Goal: Task Accomplishment & Management: Use online tool/utility

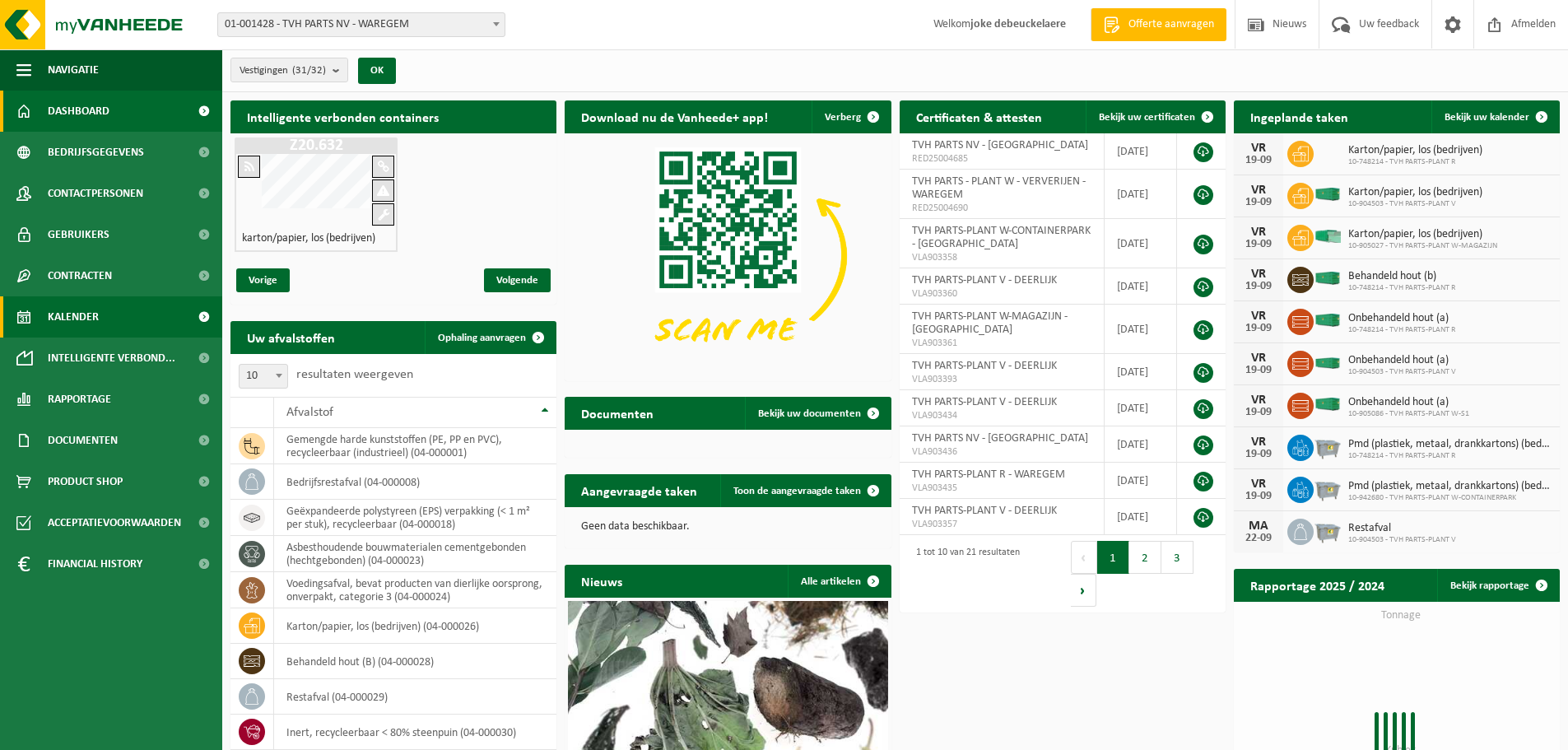
click at [96, 324] on span "Kalender" at bounding box center [73, 317] width 51 height 41
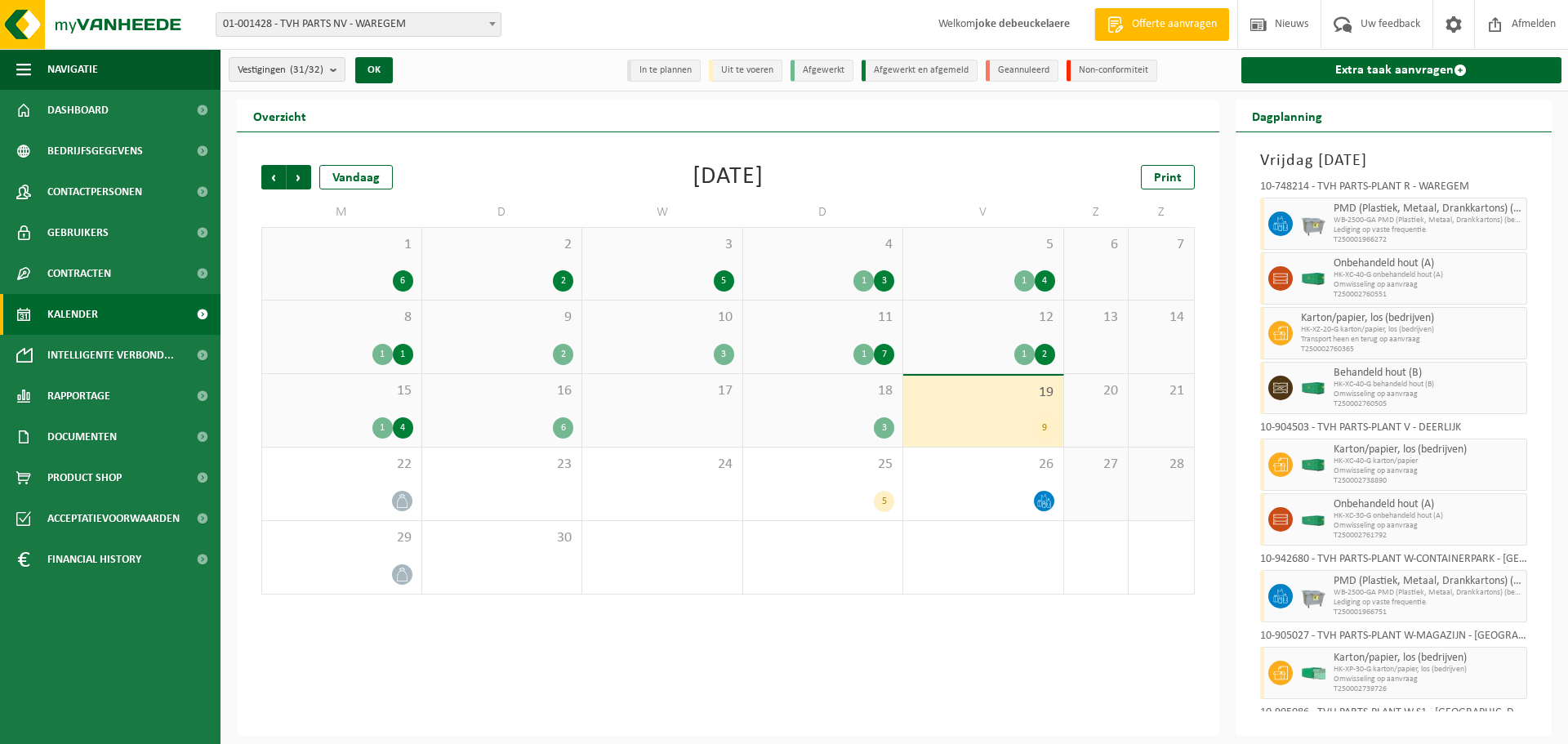
click at [82, 314] on span "Kalender" at bounding box center [72, 315] width 51 height 40
click at [353, 471] on span "22" at bounding box center [341, 465] width 143 height 18
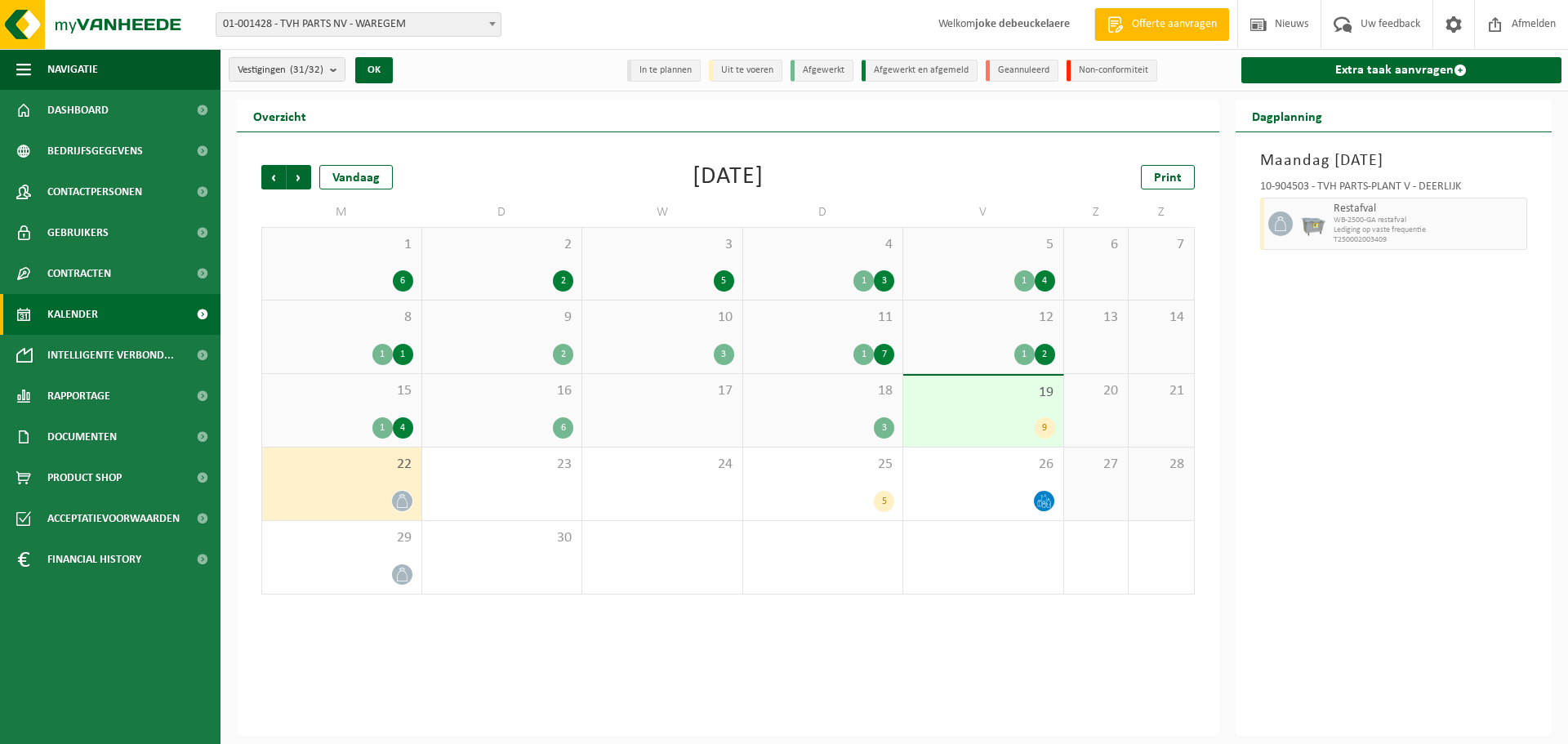
click at [828, 420] on div "3" at bounding box center [822, 428] width 143 height 21
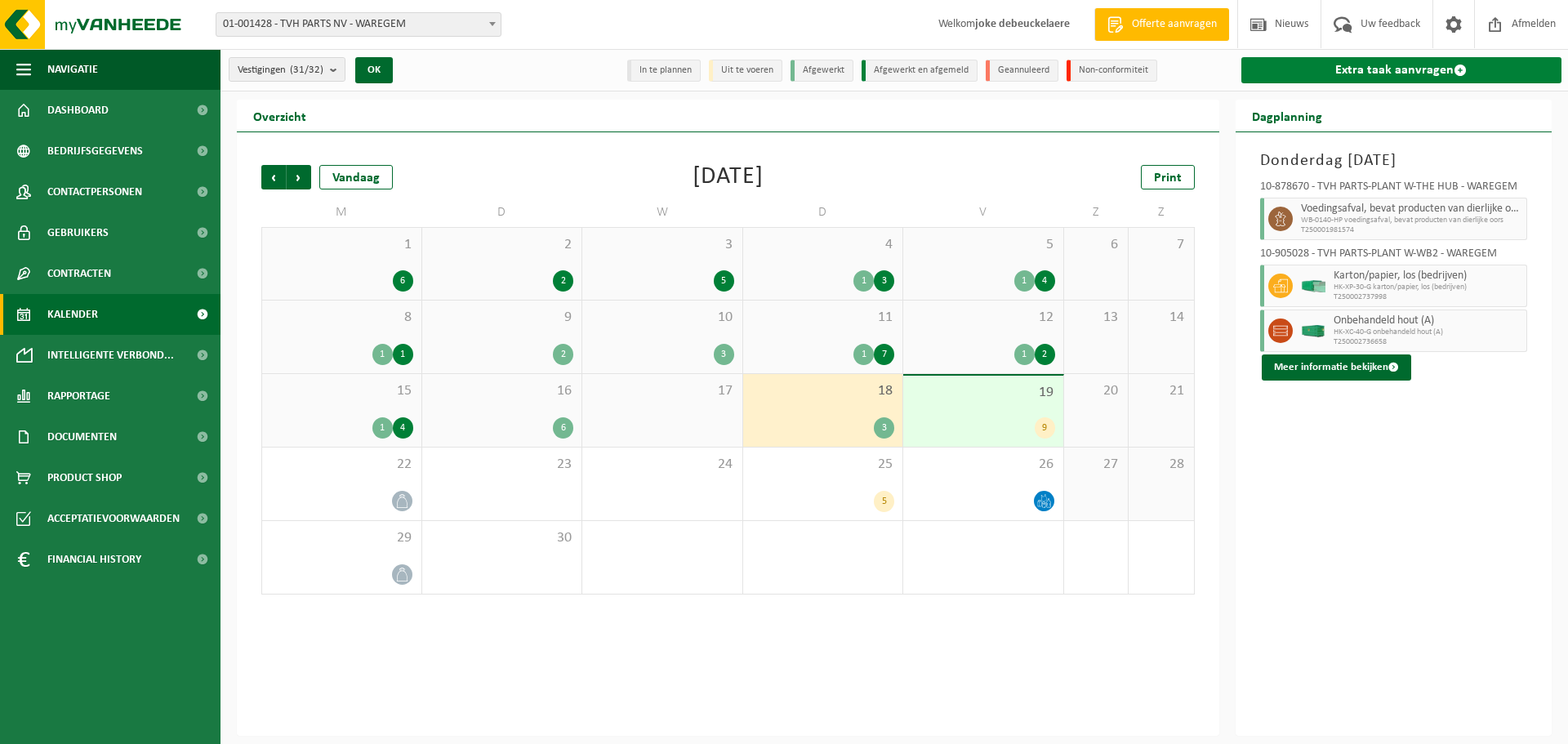
click at [1398, 69] on link "Extra taak aanvragen" at bounding box center [1402, 69] width 321 height 26
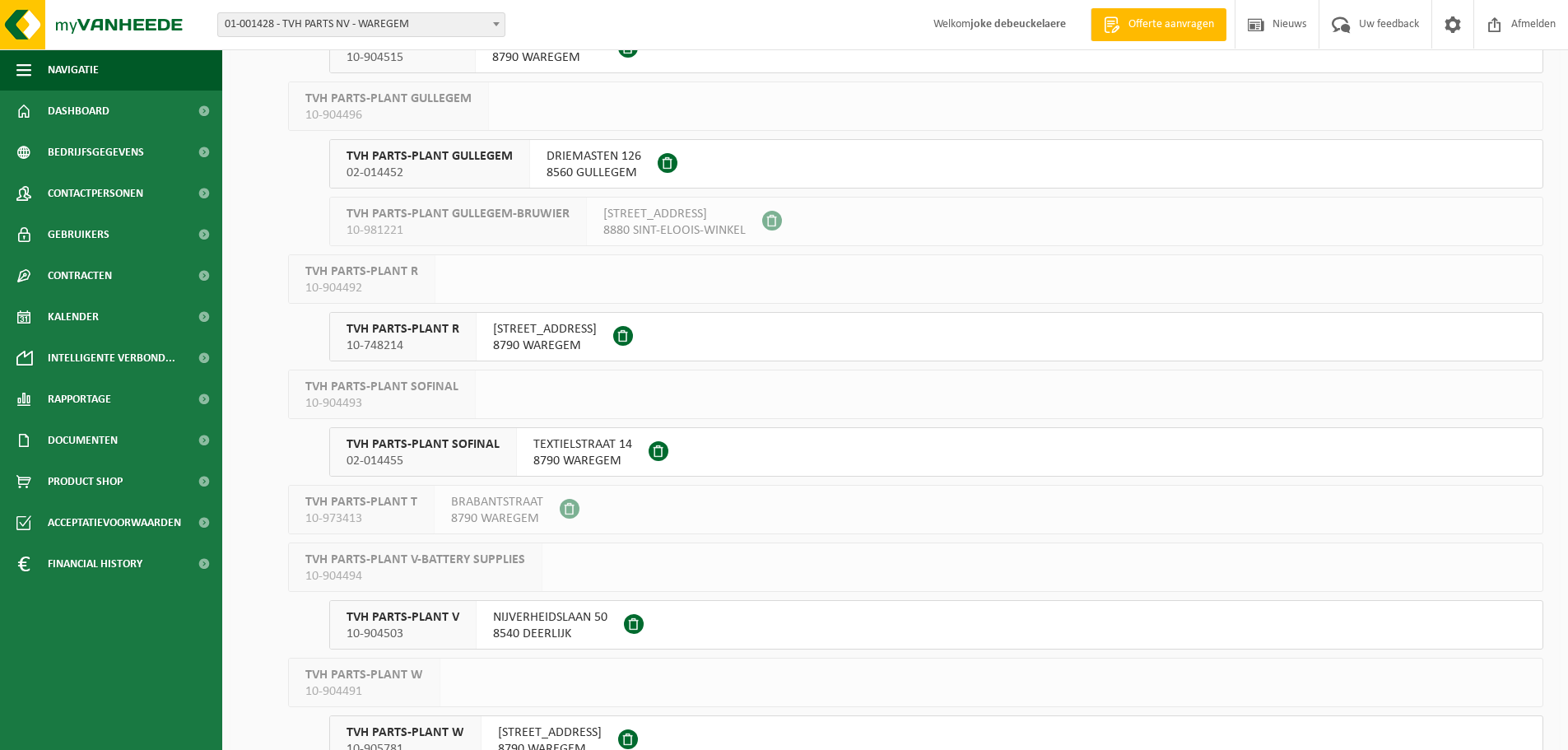
scroll to position [783, 0]
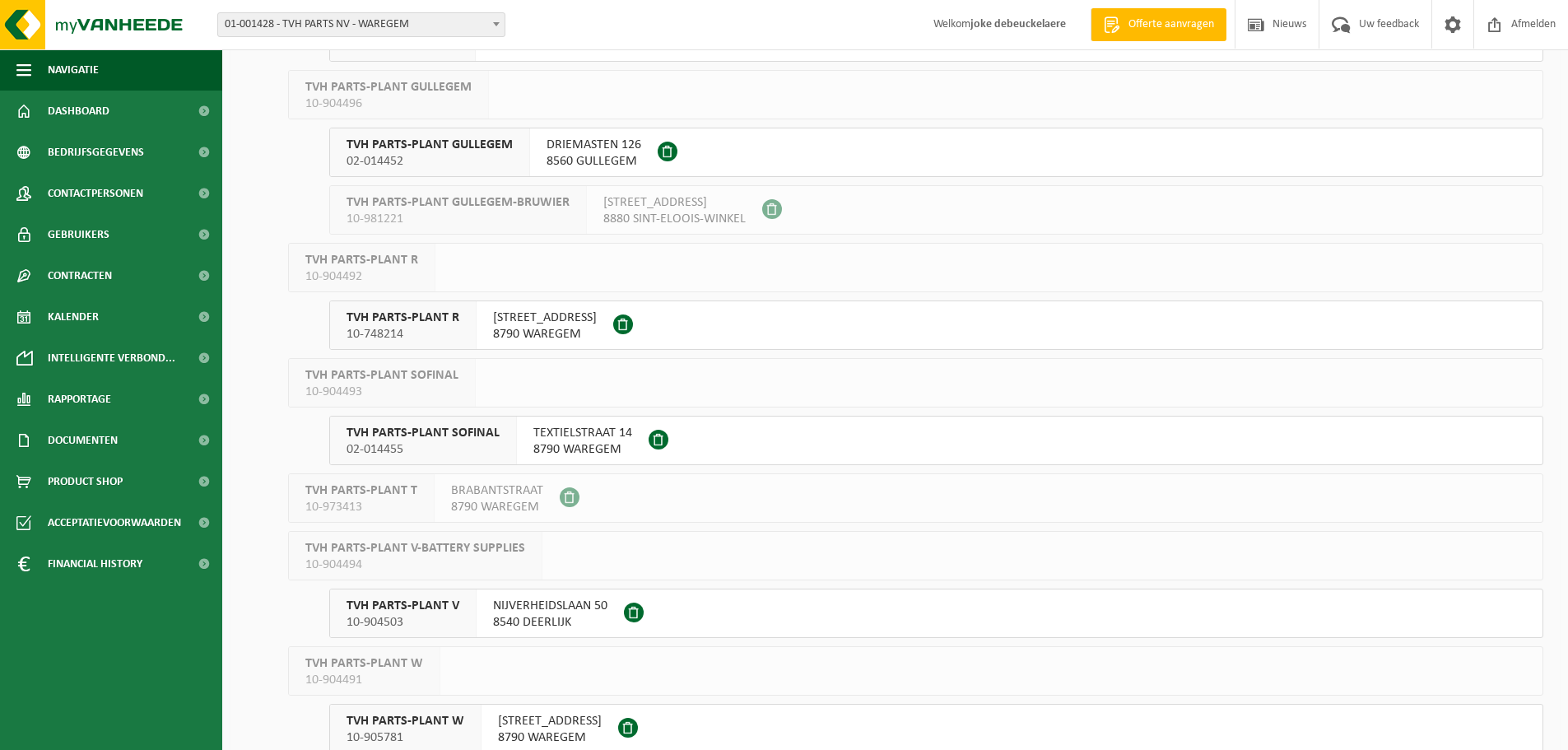
click at [415, 436] on span "TVH PARTS-PLANT SOFINAL" at bounding box center [423, 433] width 153 height 16
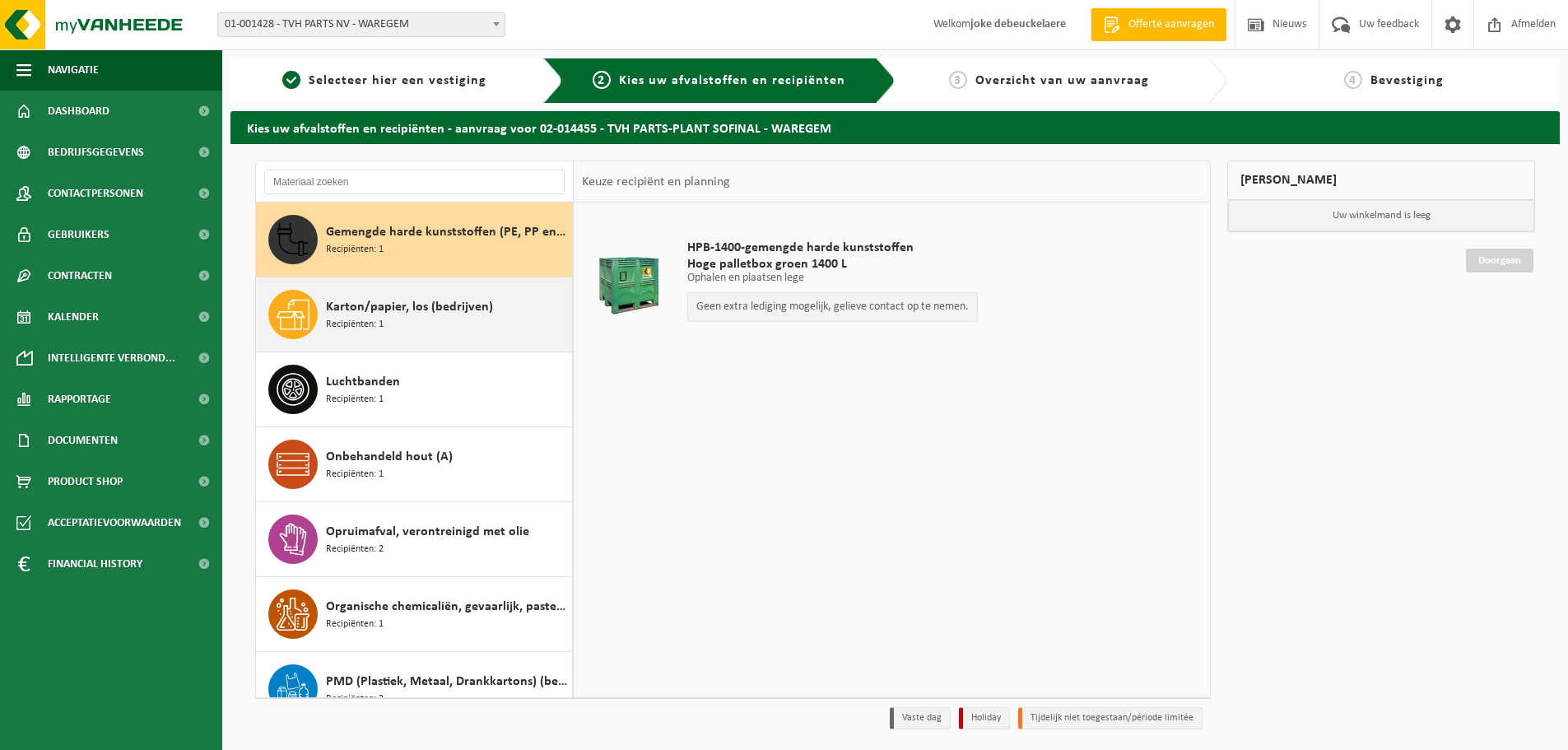
click at [403, 316] on span "Karton/papier, los (bedrijven)" at bounding box center [409, 307] width 167 height 19
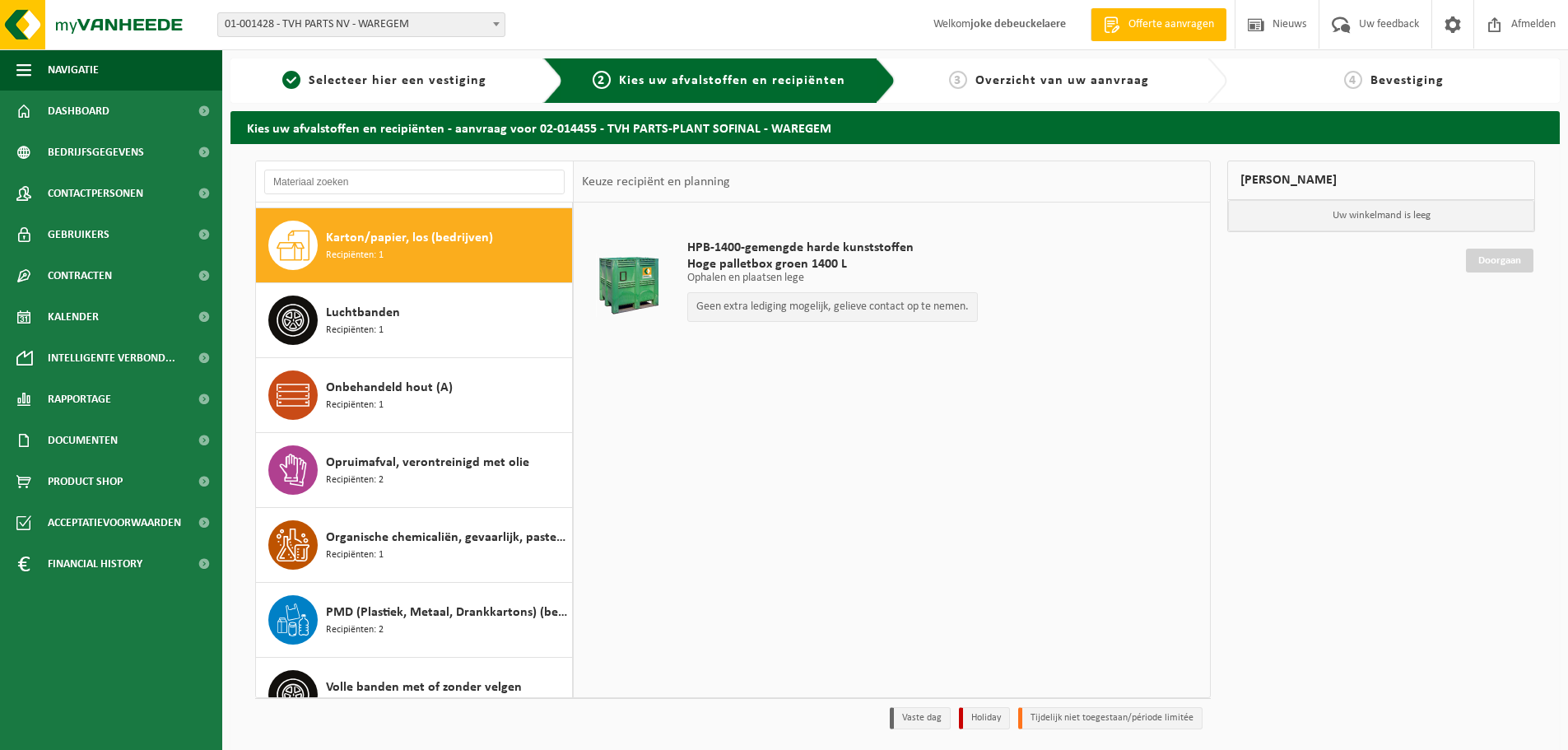
scroll to position [75, 0]
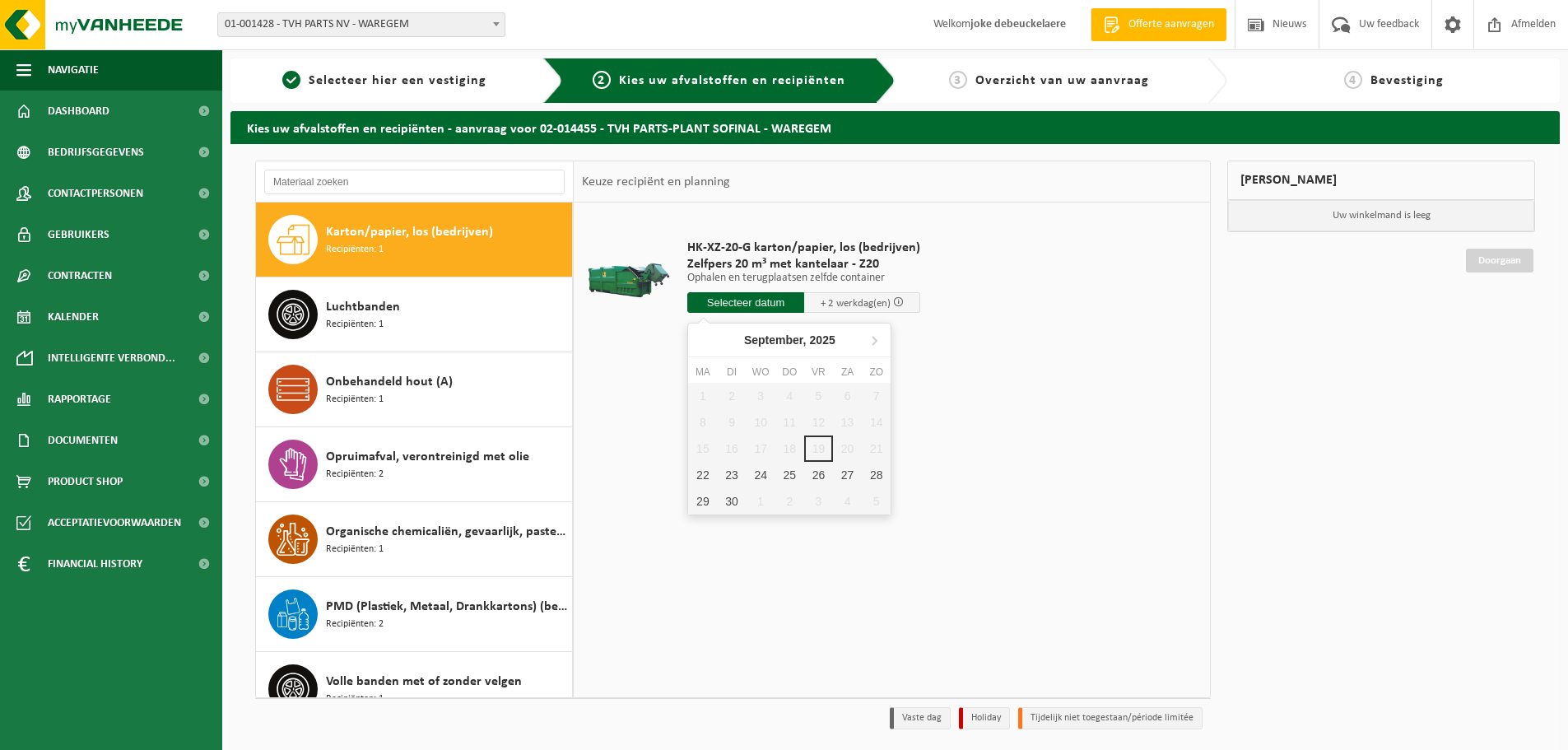
click at [750, 299] on input "text" at bounding box center [746, 302] width 117 height 20
click at [696, 477] on div "22" at bounding box center [703, 474] width 29 height 26
type input "Van 2025-09-22"
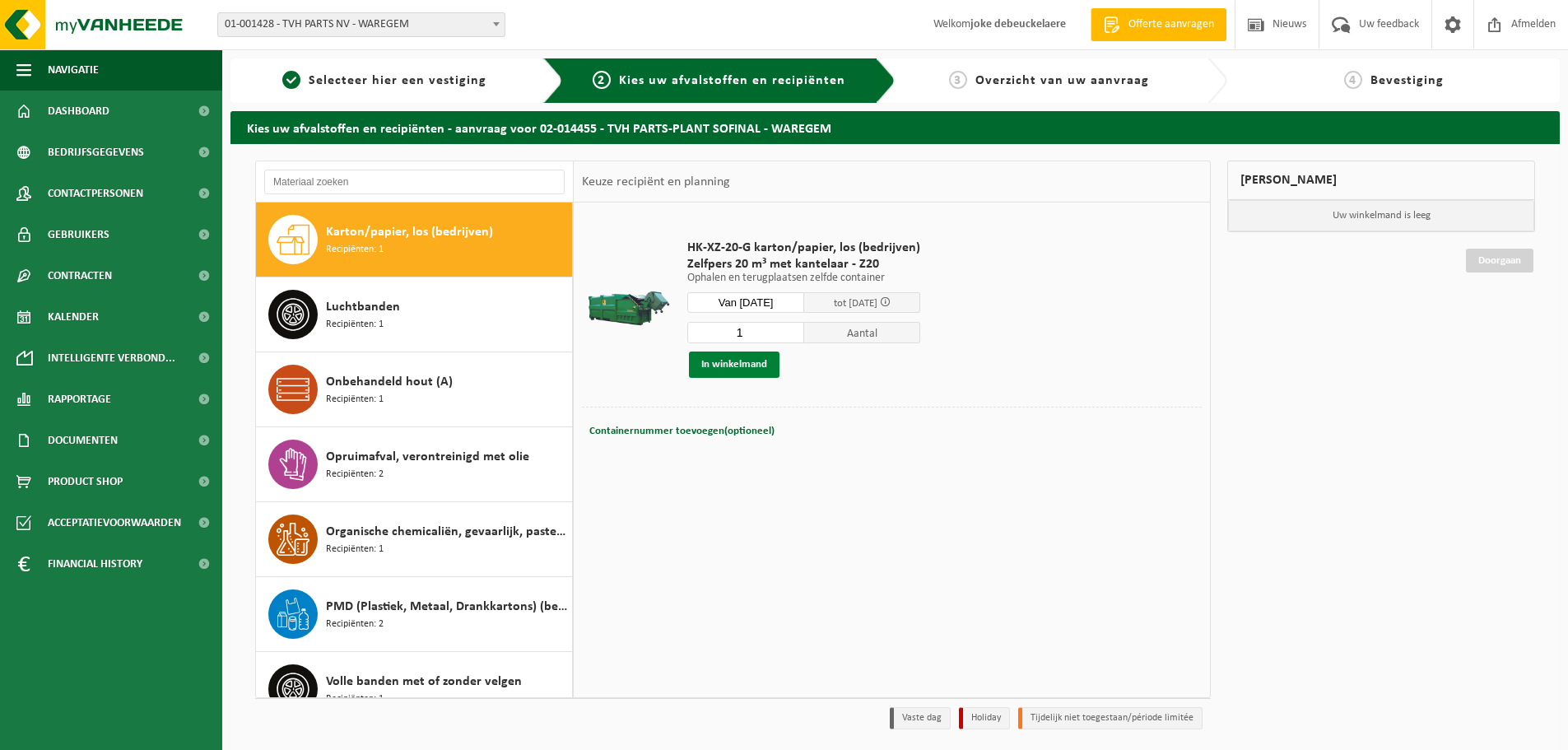
click at [731, 361] on button "In winkelmand" at bounding box center [734, 365] width 90 height 26
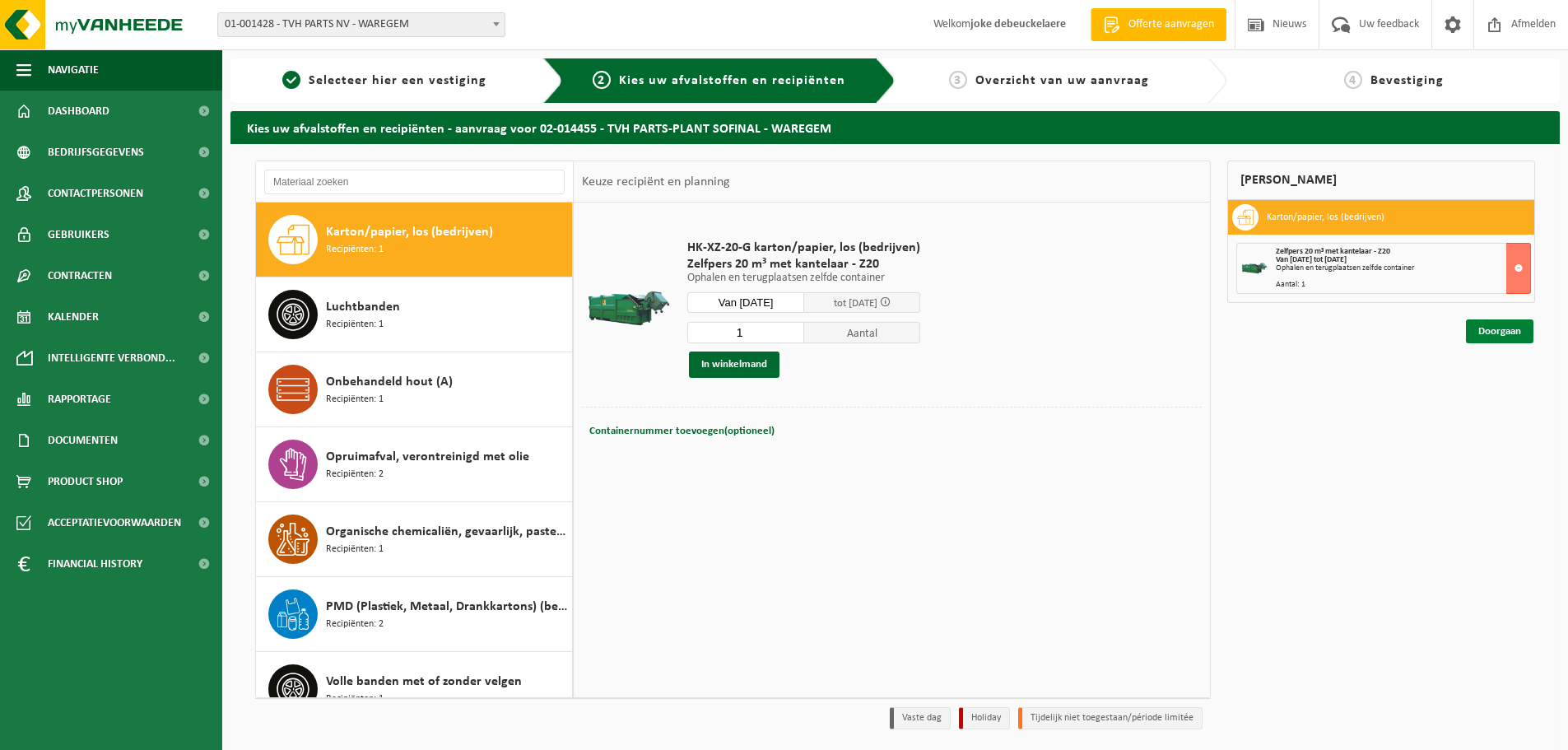
click at [1480, 330] on link "Doorgaan" at bounding box center [1500, 331] width 68 height 24
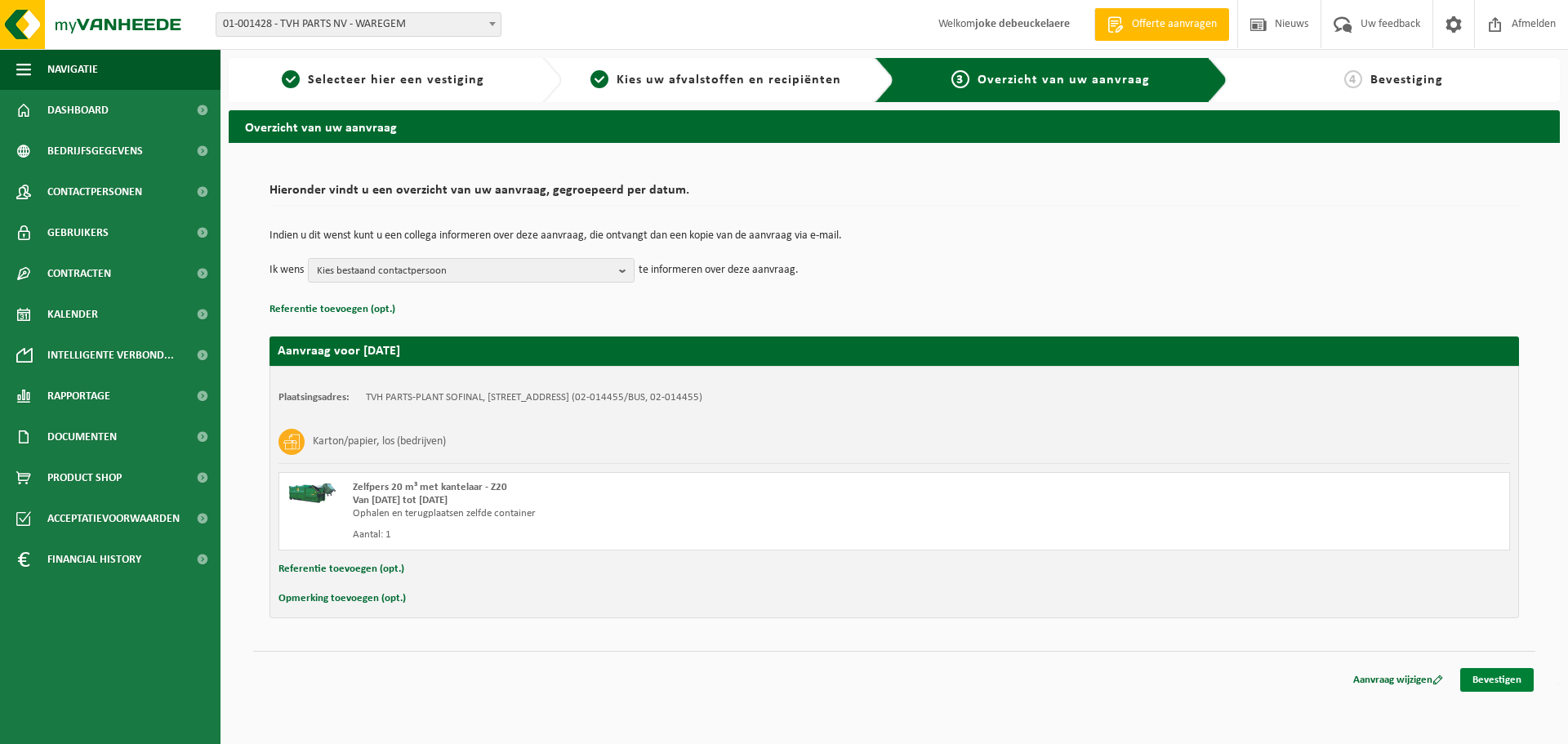
click at [1490, 679] on link "Bevestigen" at bounding box center [1497, 680] width 73 height 24
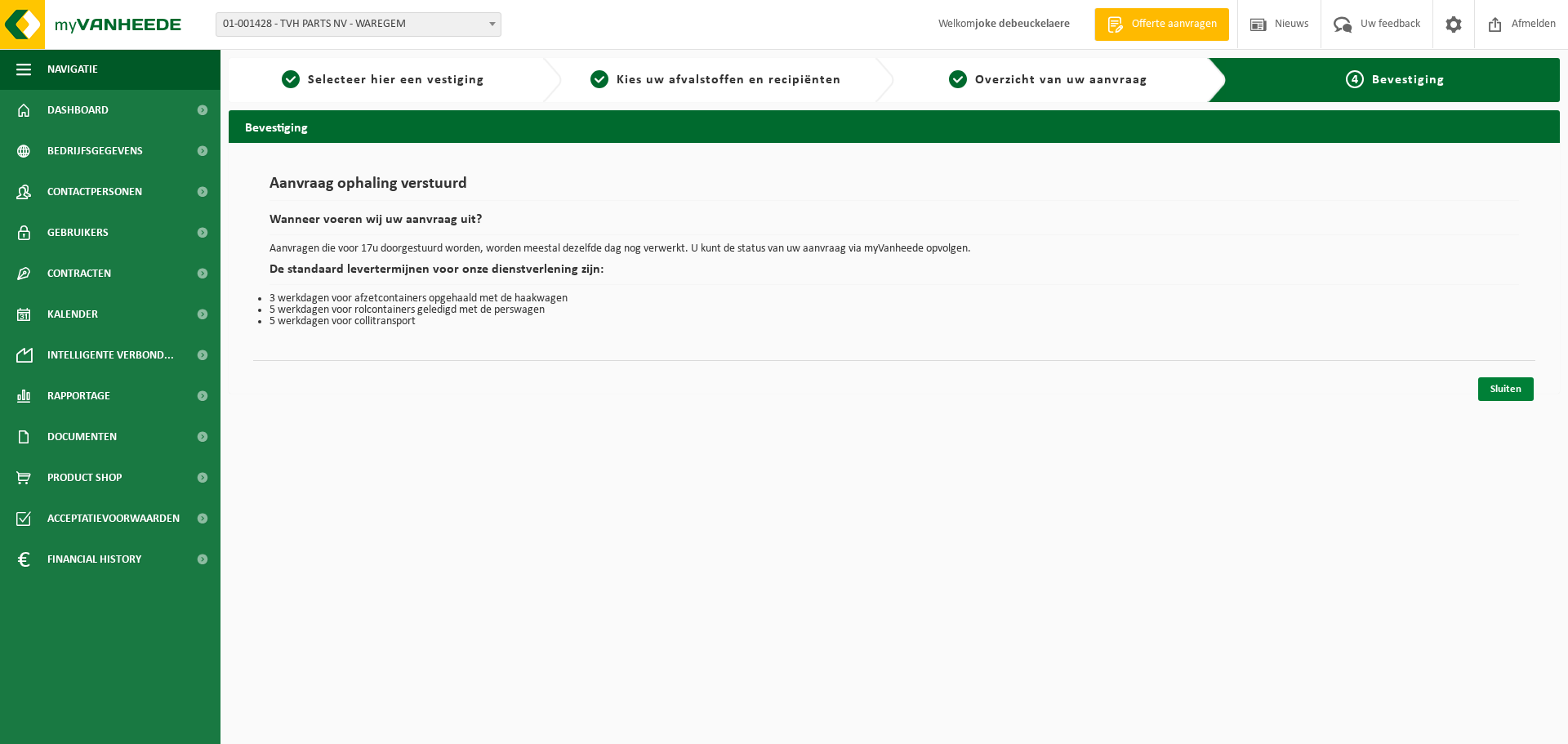
click at [1496, 391] on link "Sluiten" at bounding box center [1506, 389] width 56 height 24
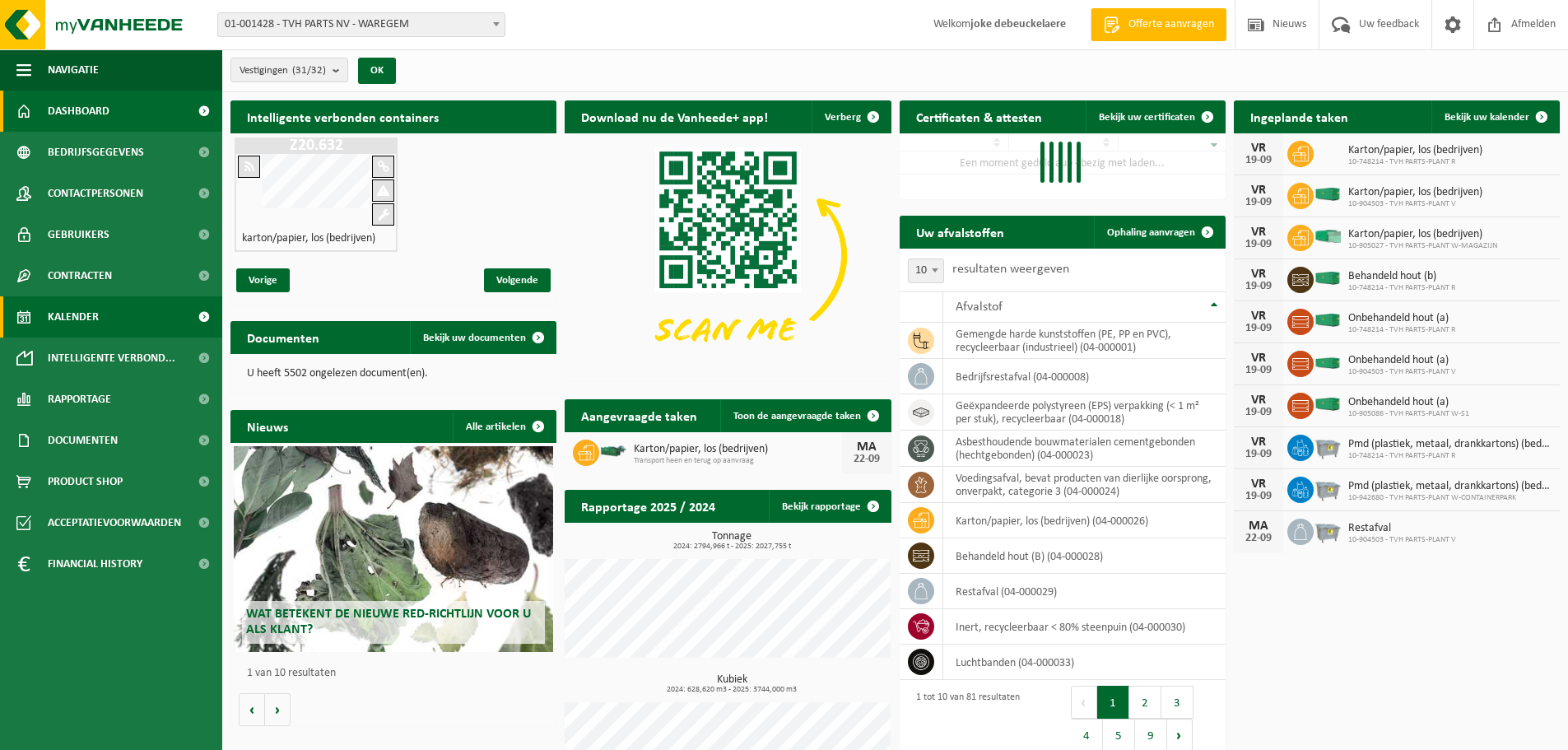
click at [79, 314] on span "Kalender" at bounding box center [73, 317] width 51 height 41
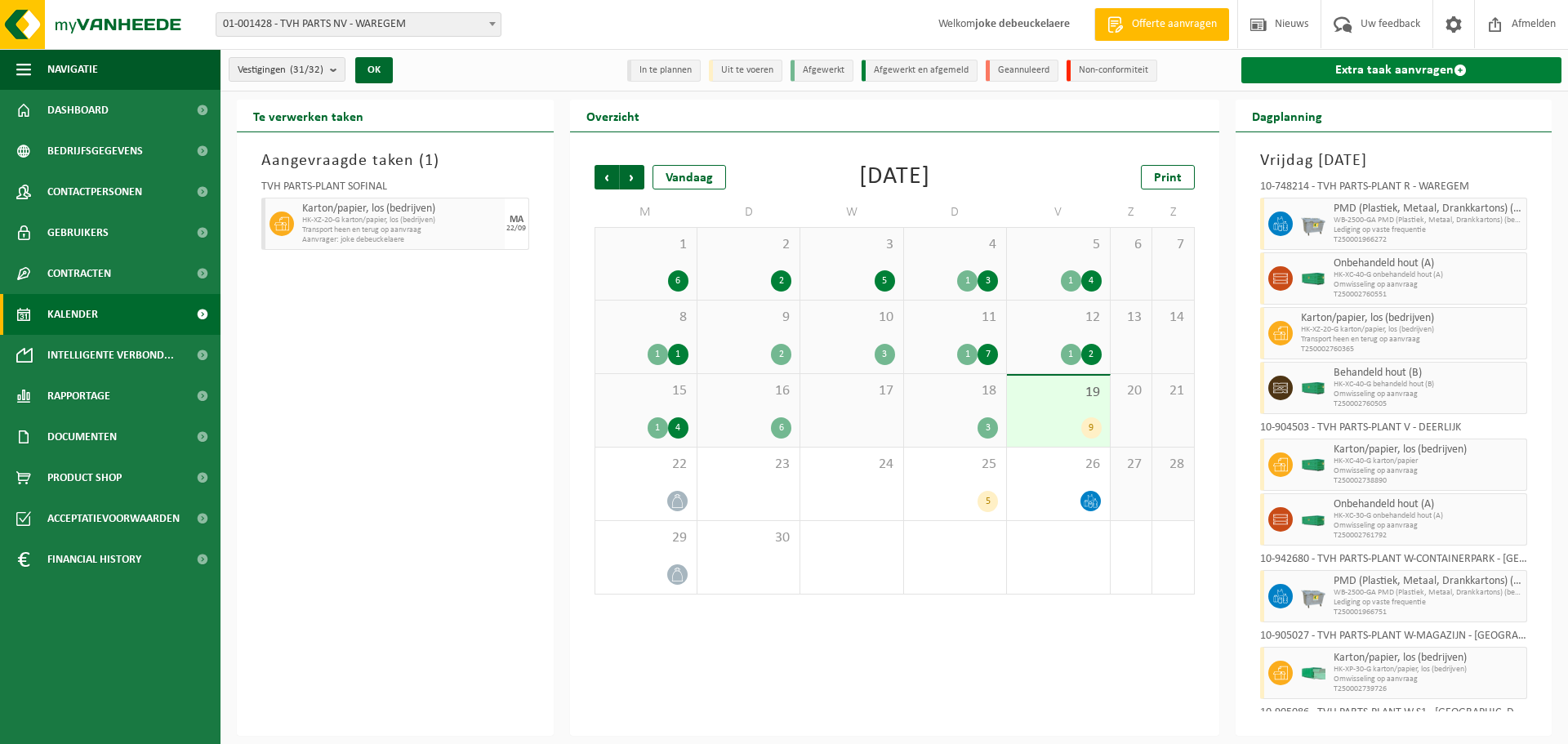
click at [1406, 73] on link "Extra taak aanvragen" at bounding box center [1402, 69] width 321 height 26
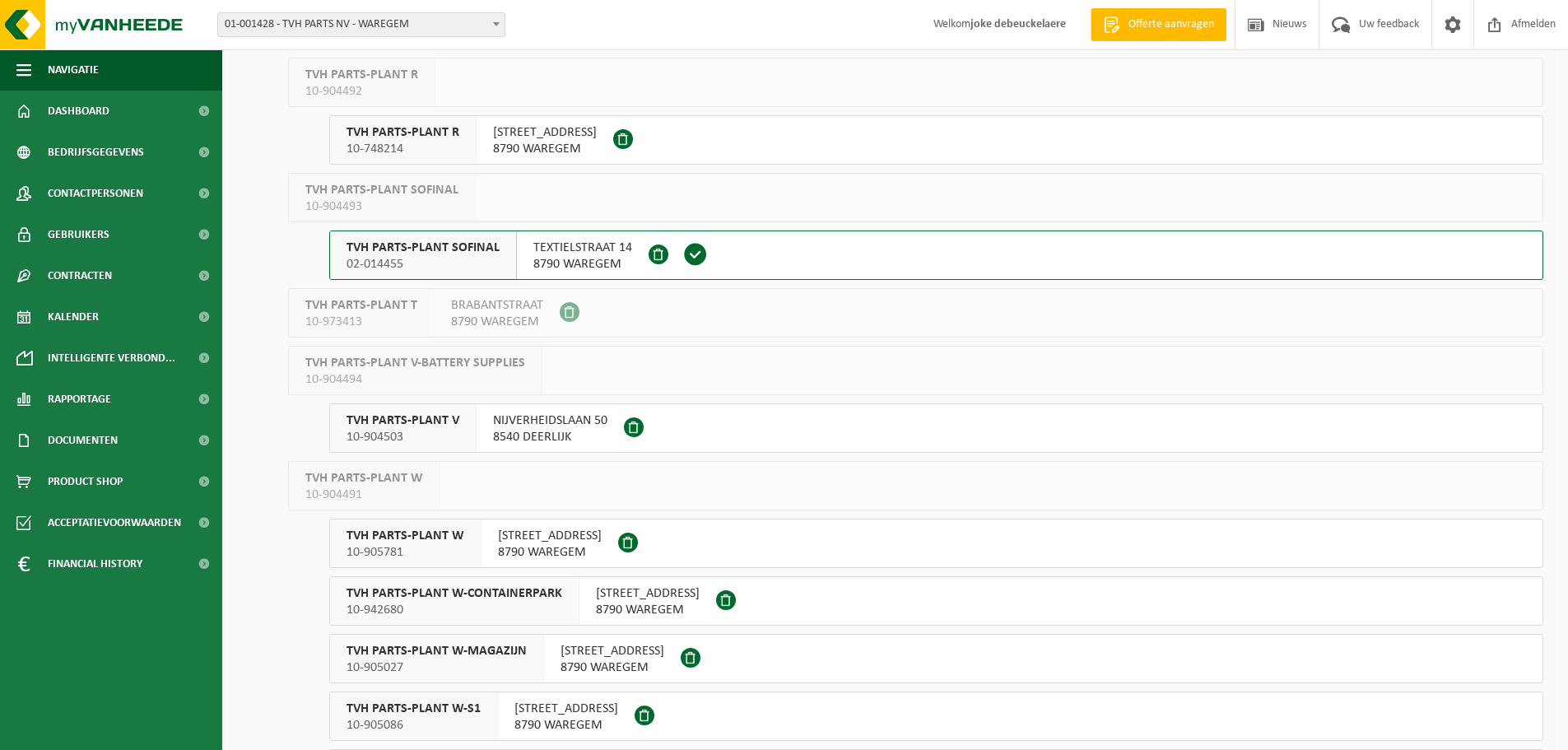
scroll to position [947, 0]
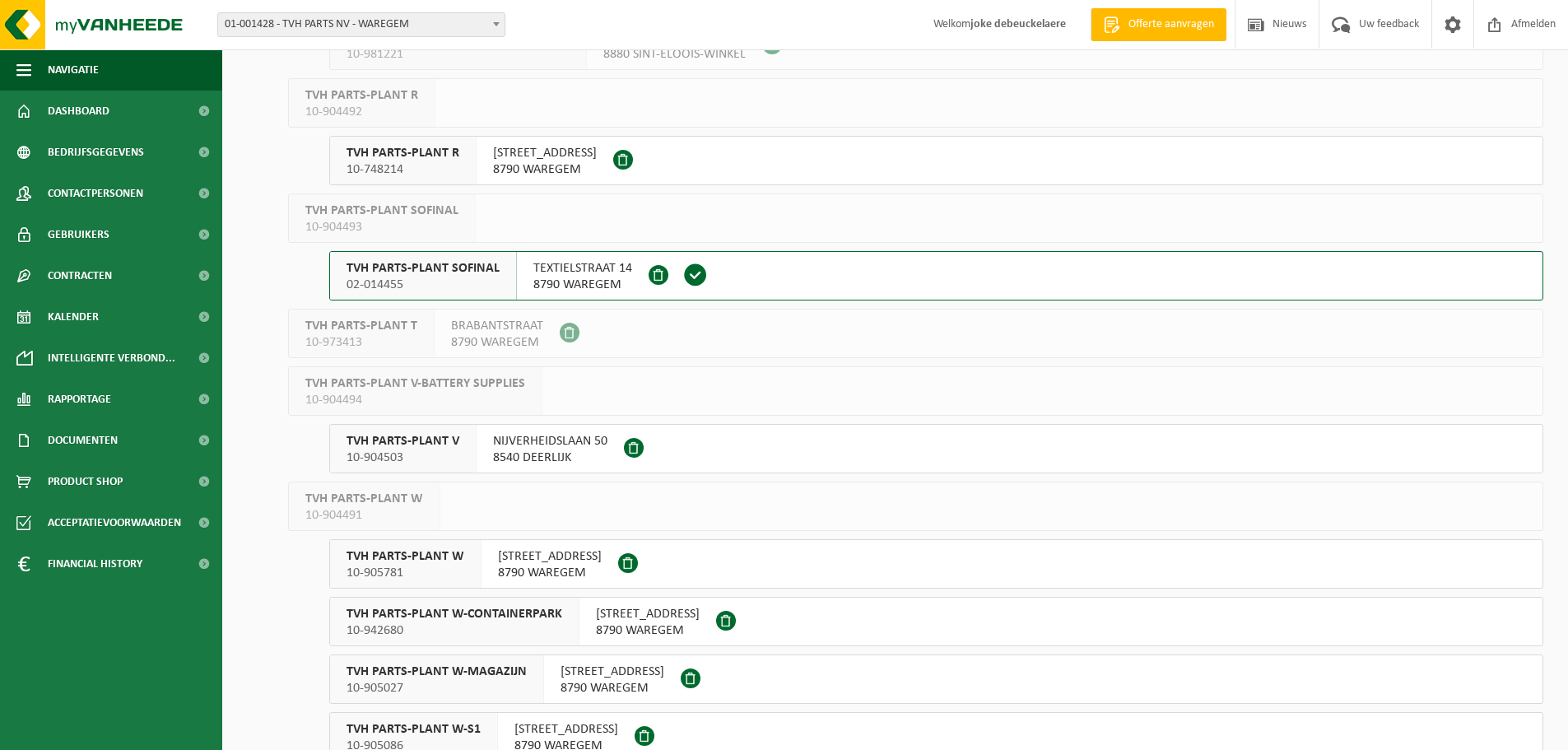
click at [472, 262] on span "TVH PARTS-PLANT SOFINAL" at bounding box center [423, 268] width 153 height 16
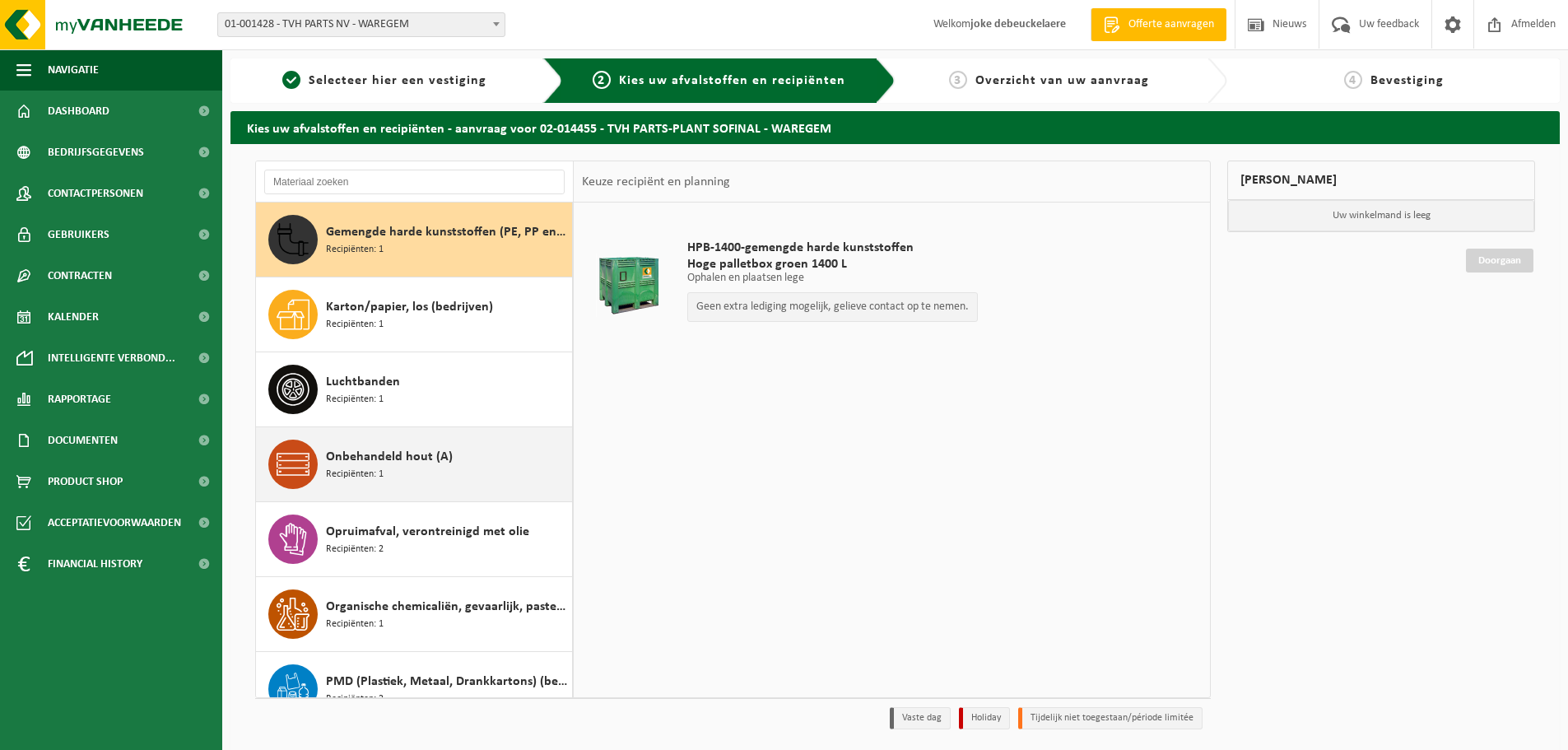
click at [390, 455] on span "Onbehandeld hout (A)" at bounding box center [389, 457] width 127 height 19
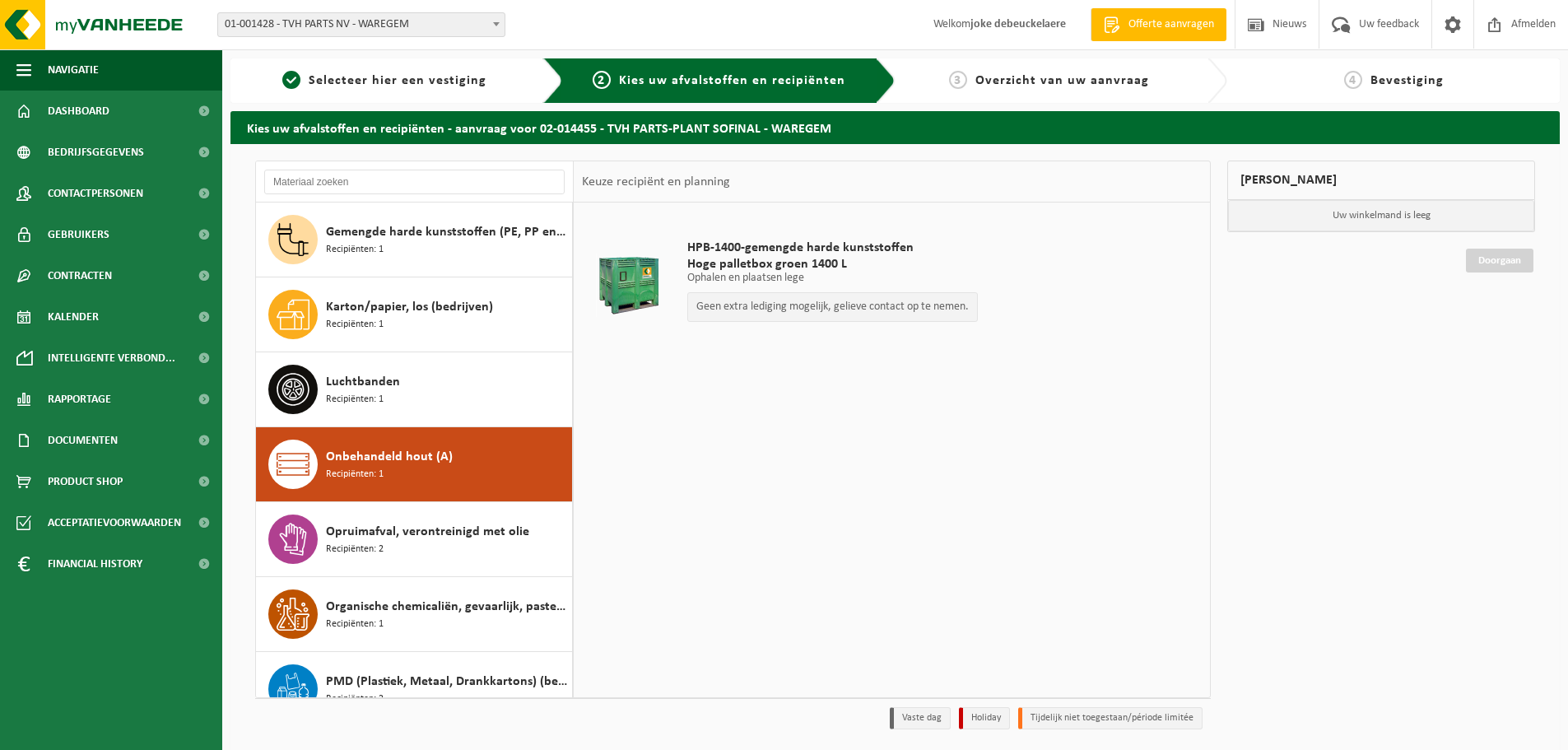
scroll to position [104, 0]
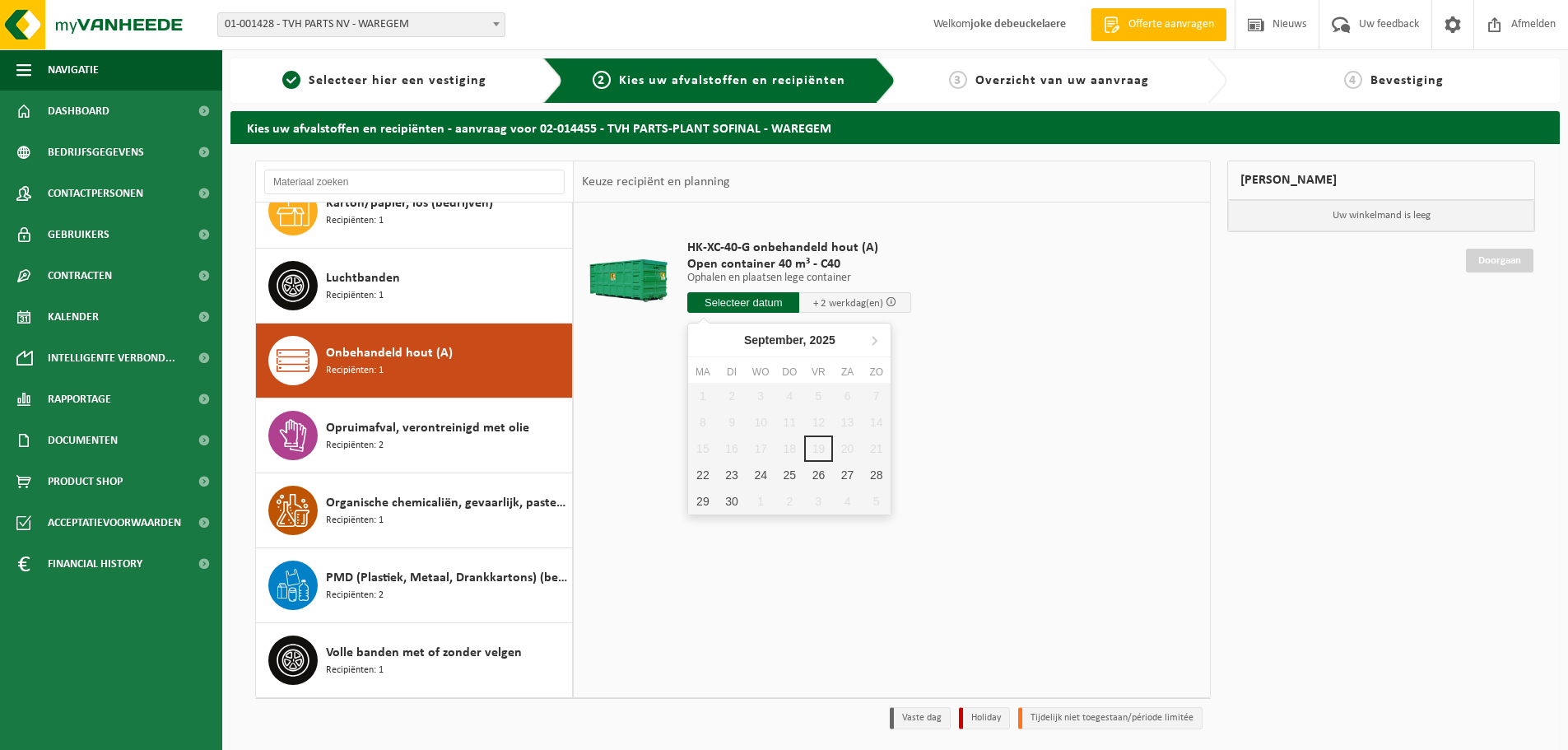
click at [722, 303] on input "text" at bounding box center [743, 302] width 112 height 20
click at [701, 474] on div "22" at bounding box center [703, 474] width 29 height 26
type input "Van 2025-09-22"
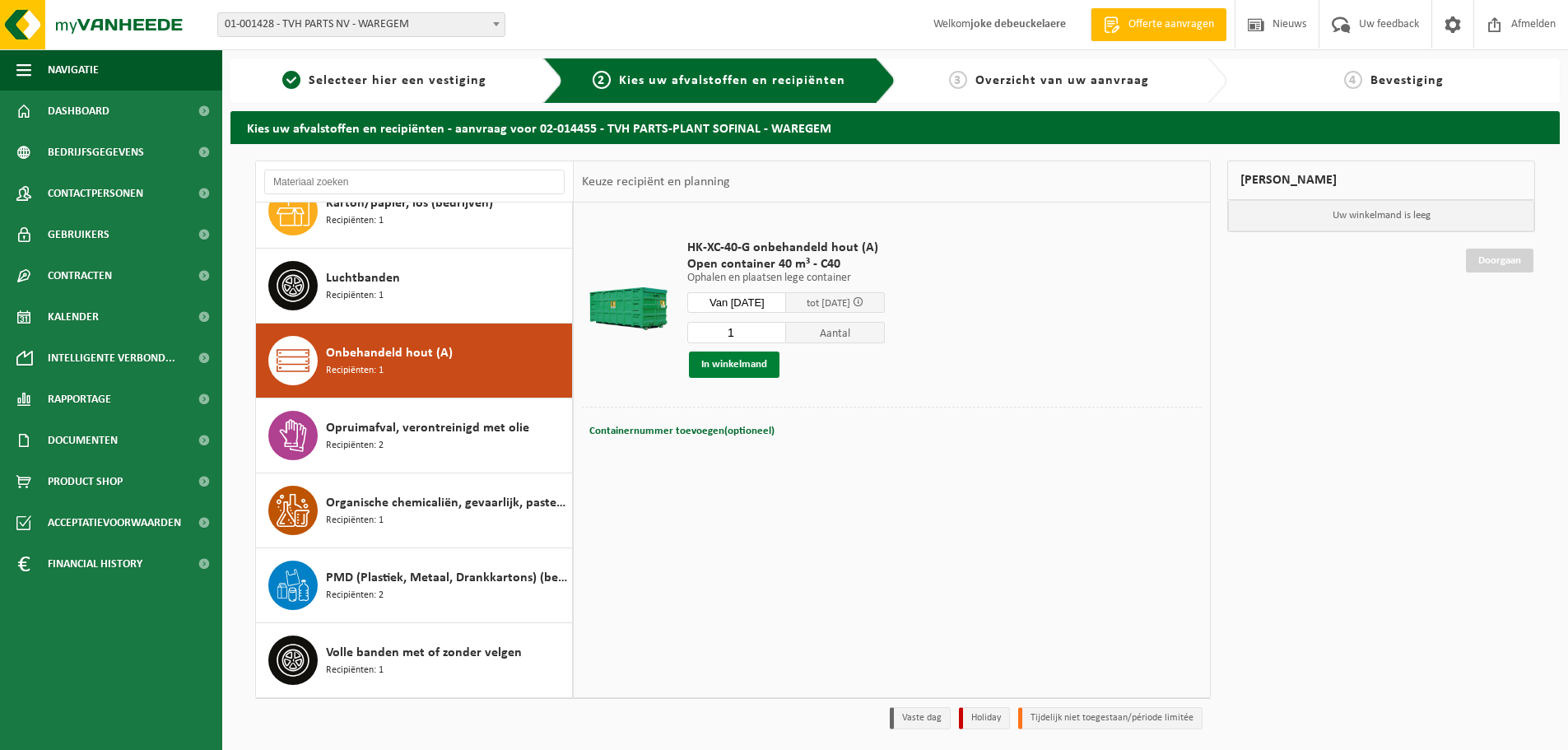
click at [723, 368] on button "In winkelmand" at bounding box center [734, 365] width 90 height 26
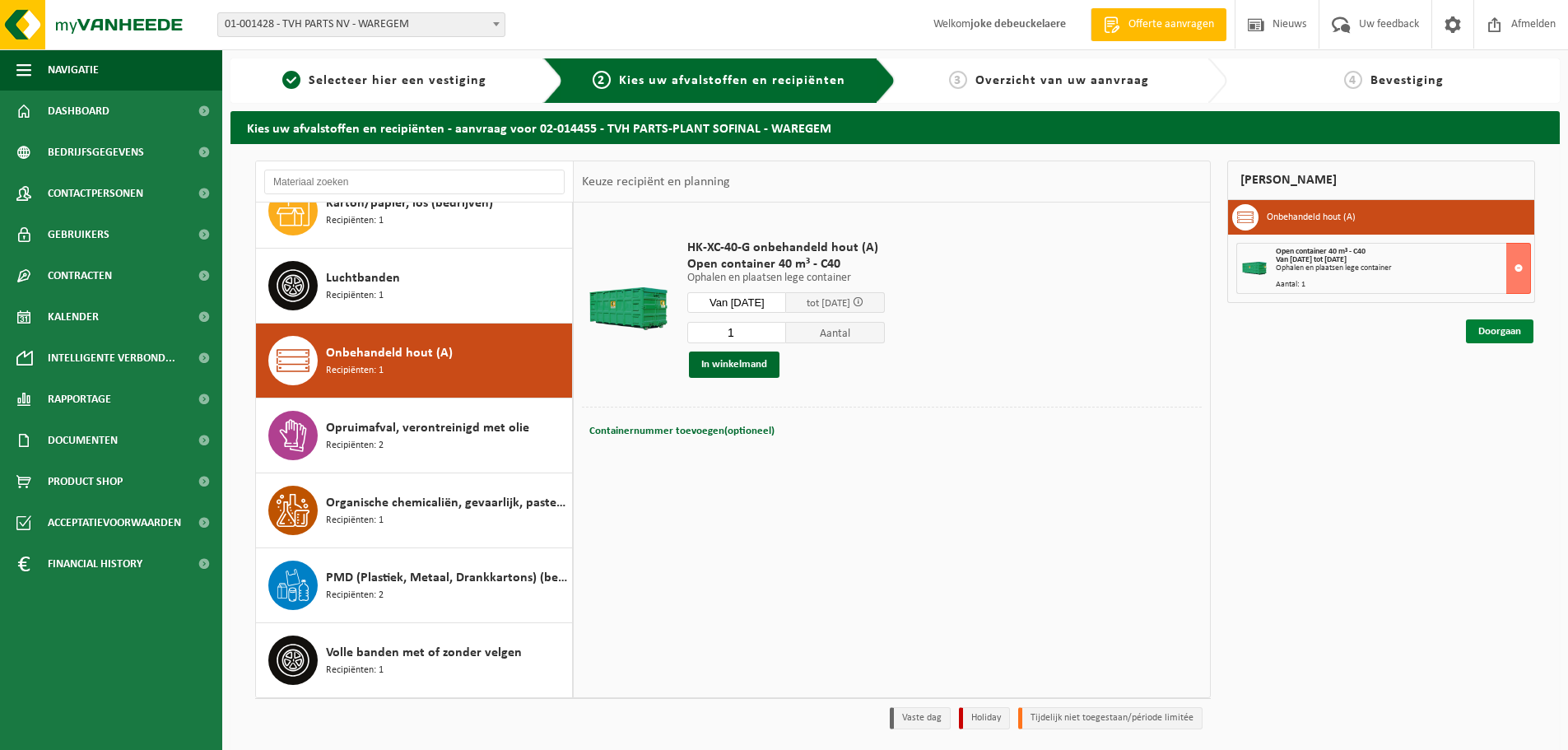
click at [1492, 322] on link "Doorgaan" at bounding box center [1500, 331] width 68 height 24
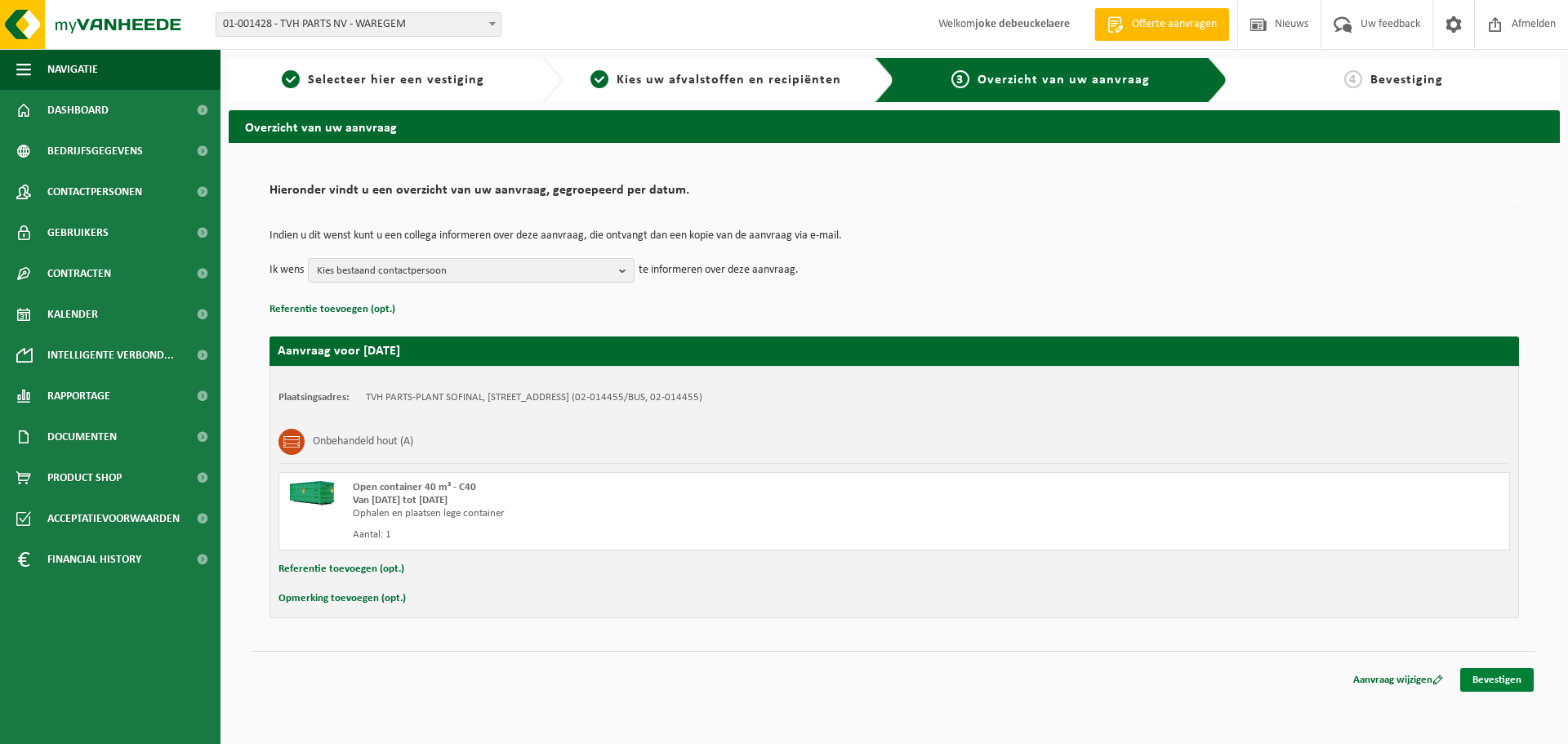
click at [1500, 672] on link "Bevestigen" at bounding box center [1497, 680] width 73 height 24
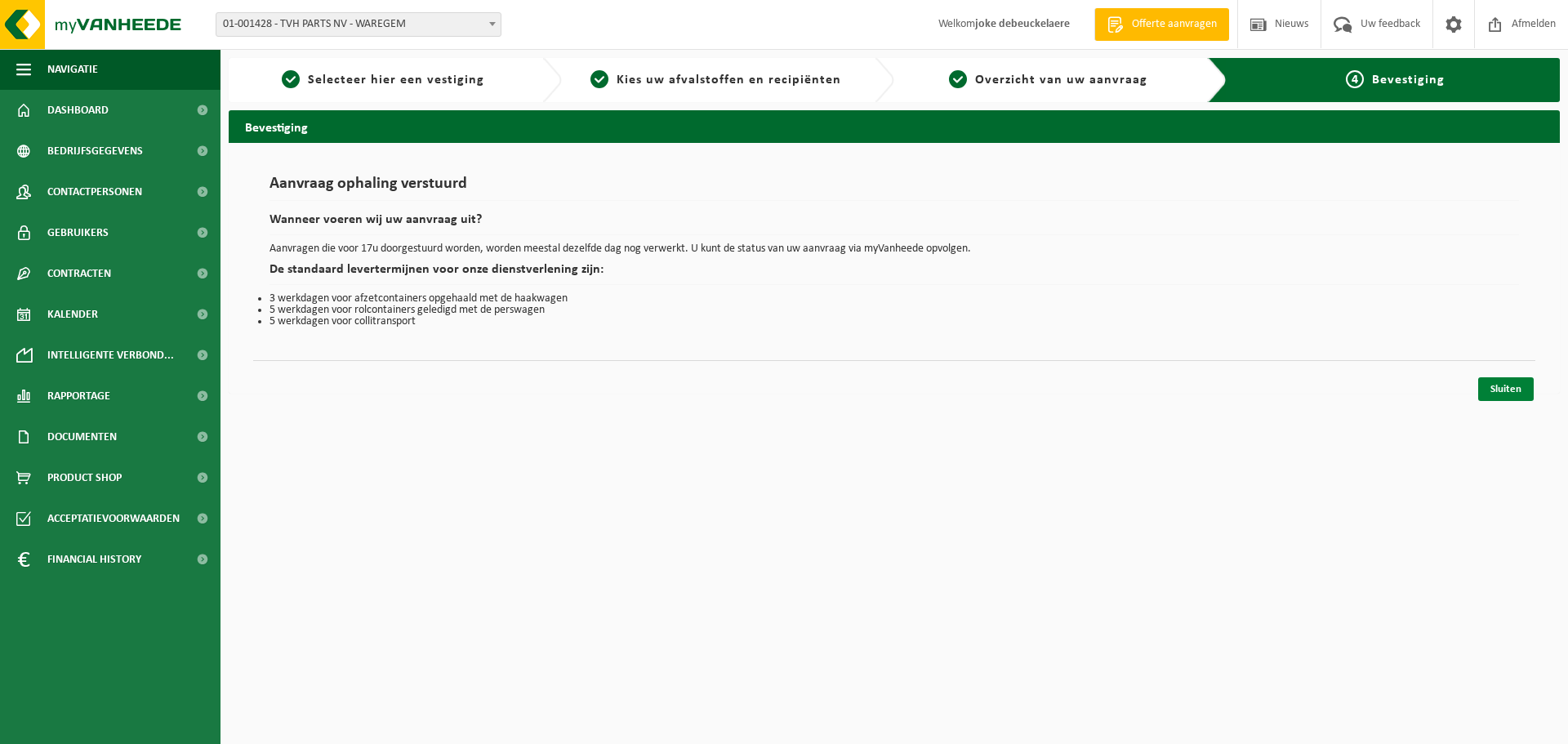
click at [1500, 388] on link "Sluiten" at bounding box center [1506, 389] width 56 height 24
